Goal: Information Seeking & Learning: Find specific fact

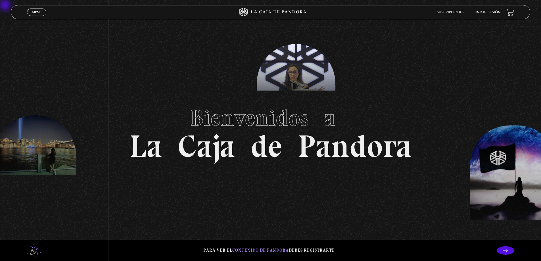
click at [484, 10] on li "Inicie sesión" at bounding box center [487, 12] width 25 height 9
click at [490, 14] on link "Inicie sesión" at bounding box center [487, 12] width 25 height 3
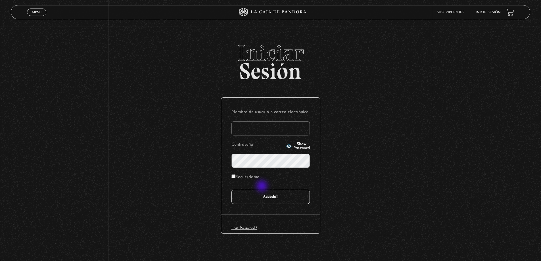
type input "mike"
click at [263, 200] on input "Acceder" at bounding box center [270, 197] width 78 height 14
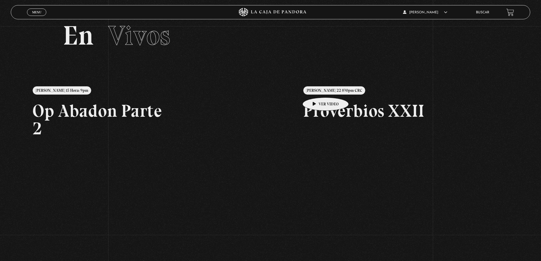
scroll to position [28, 0]
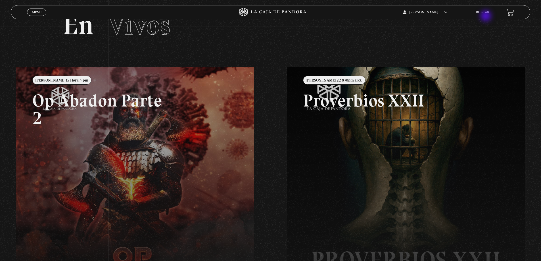
click at [486, 15] on li "Buscar" at bounding box center [482, 12] width 13 height 9
click at [488, 15] on li "Buscar" at bounding box center [482, 12] width 13 height 9
click at [488, 13] on link "Buscar" at bounding box center [482, 12] width 13 height 3
click at [488, 12] on link "Buscar" at bounding box center [482, 12] width 13 height 3
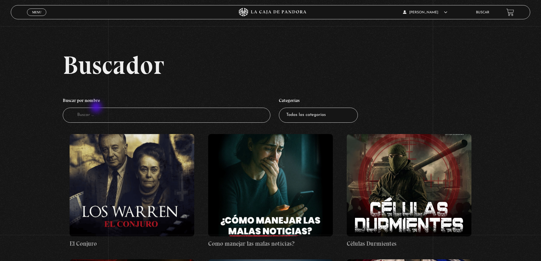
click at [97, 108] on input "Buscador" at bounding box center [167, 115] width 208 height 15
click at [94, 110] on input "Buscador" at bounding box center [167, 115] width 208 height 15
type input "[GEOGRAPHIC_DATA]"
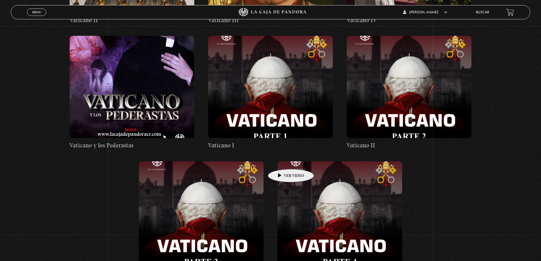
scroll to position [397, 0]
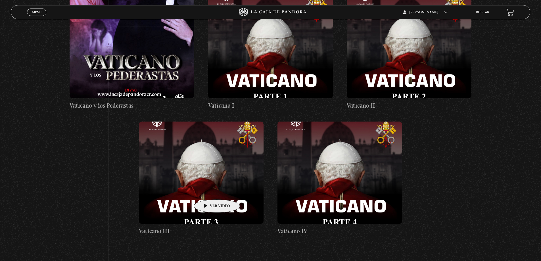
click at [208, 191] on figure at bounding box center [201, 172] width 125 height 102
